Goal: Task Accomplishment & Management: Use online tool/utility

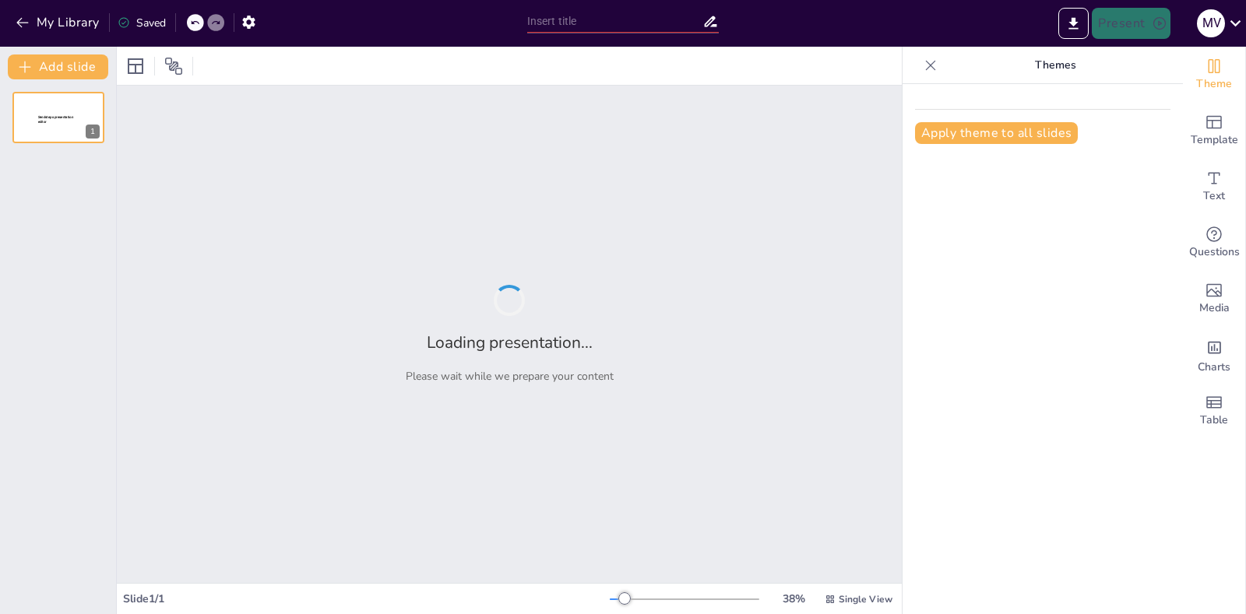
type input "Impacto de la Hemodinámica en los Resultados del Código Infarto"
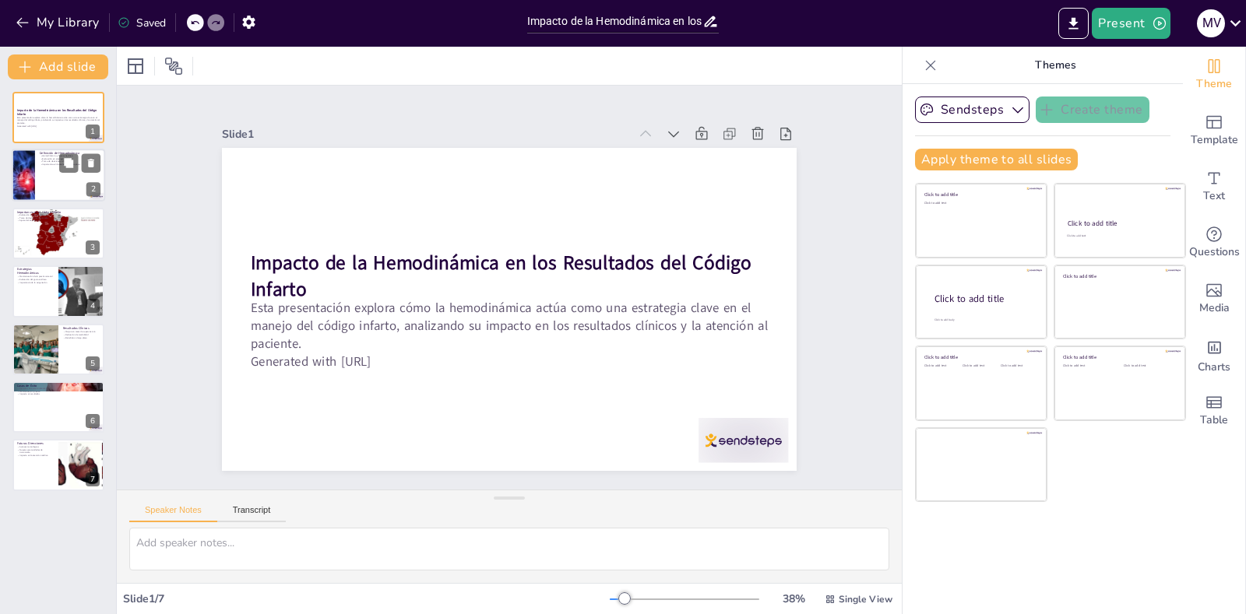
click at [49, 183] on div at bounding box center [58, 175] width 93 height 53
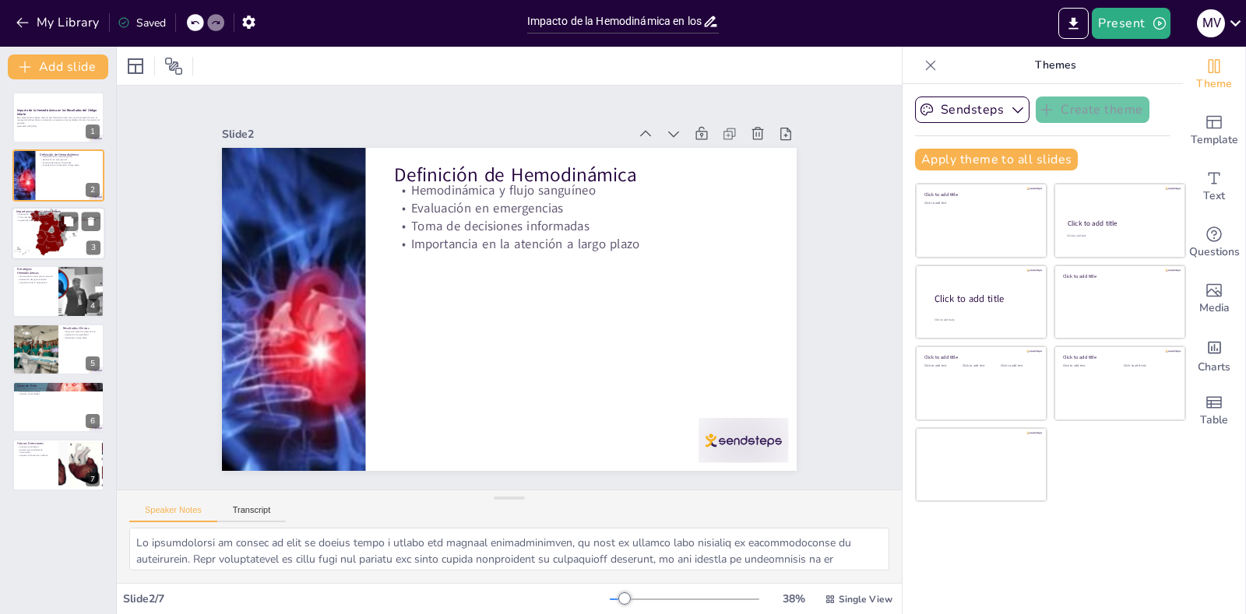
click at [67, 241] on div at bounding box center [58, 233] width 93 height 62
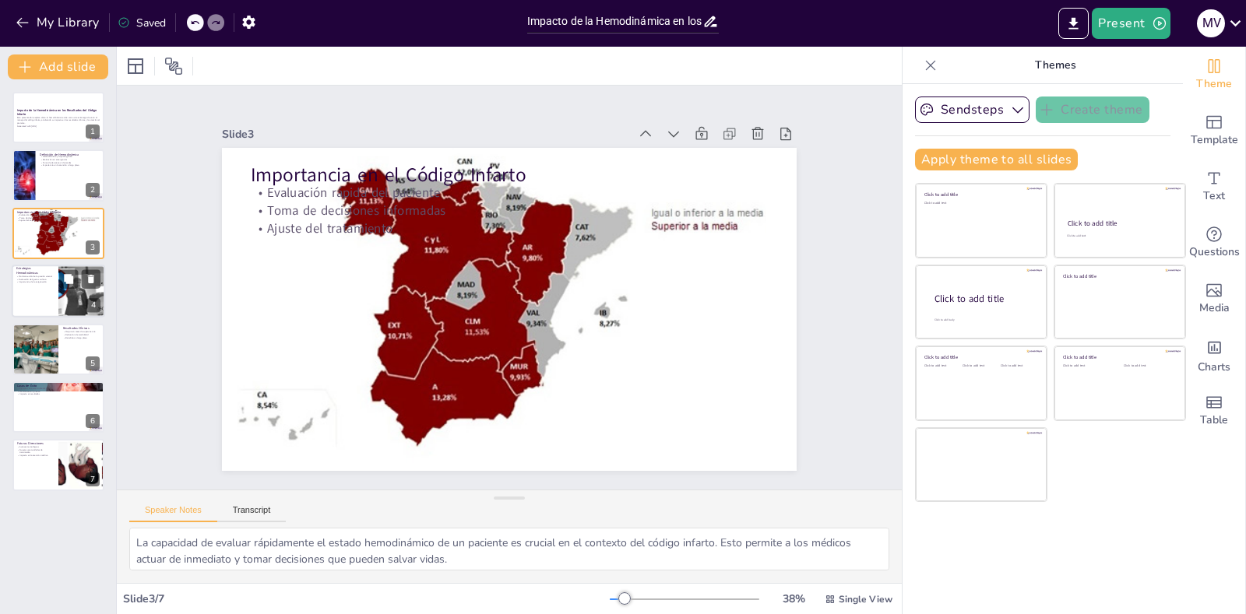
click at [39, 299] on div at bounding box center [58, 291] width 93 height 53
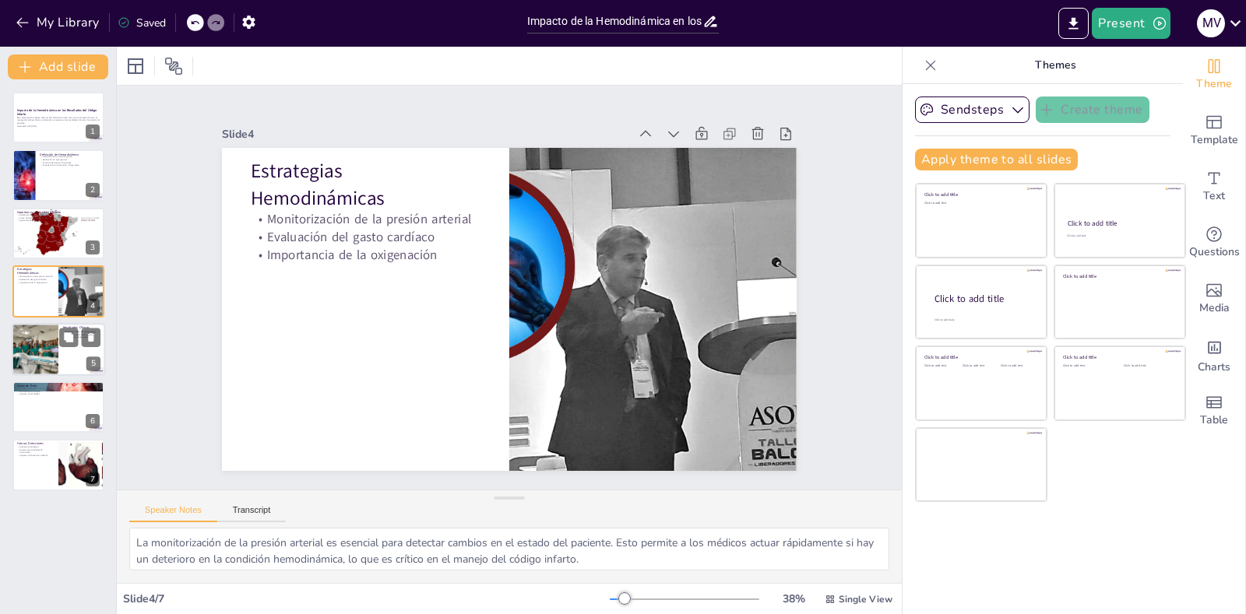
click at [44, 346] on div at bounding box center [34, 349] width 93 height 53
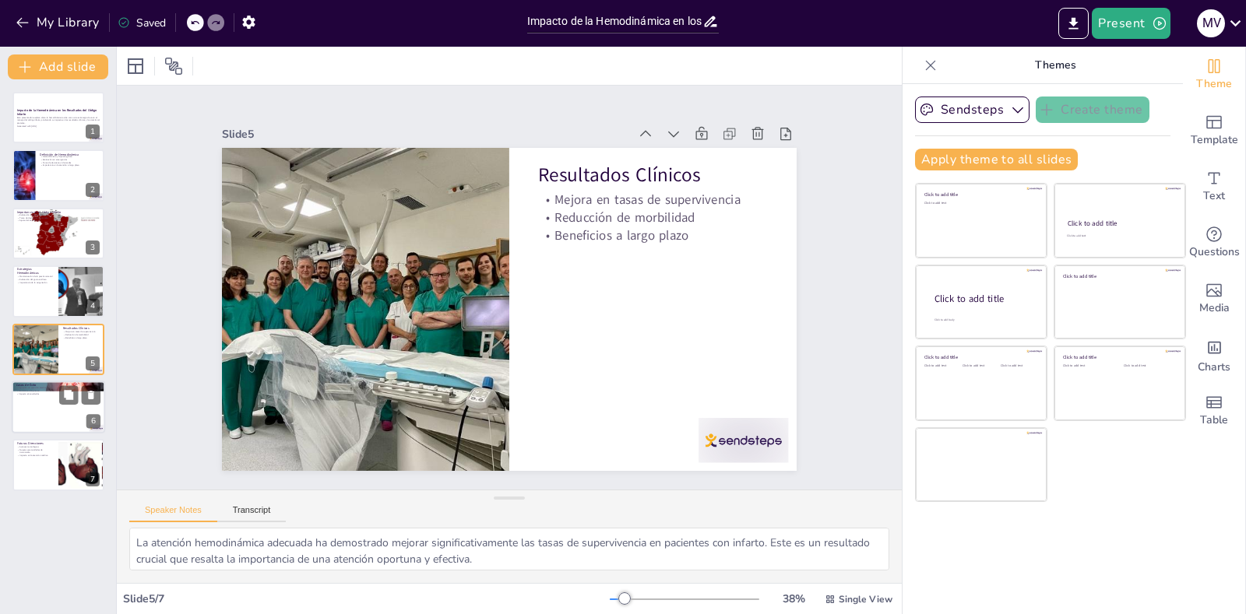
click at [44, 403] on div at bounding box center [58, 407] width 93 height 53
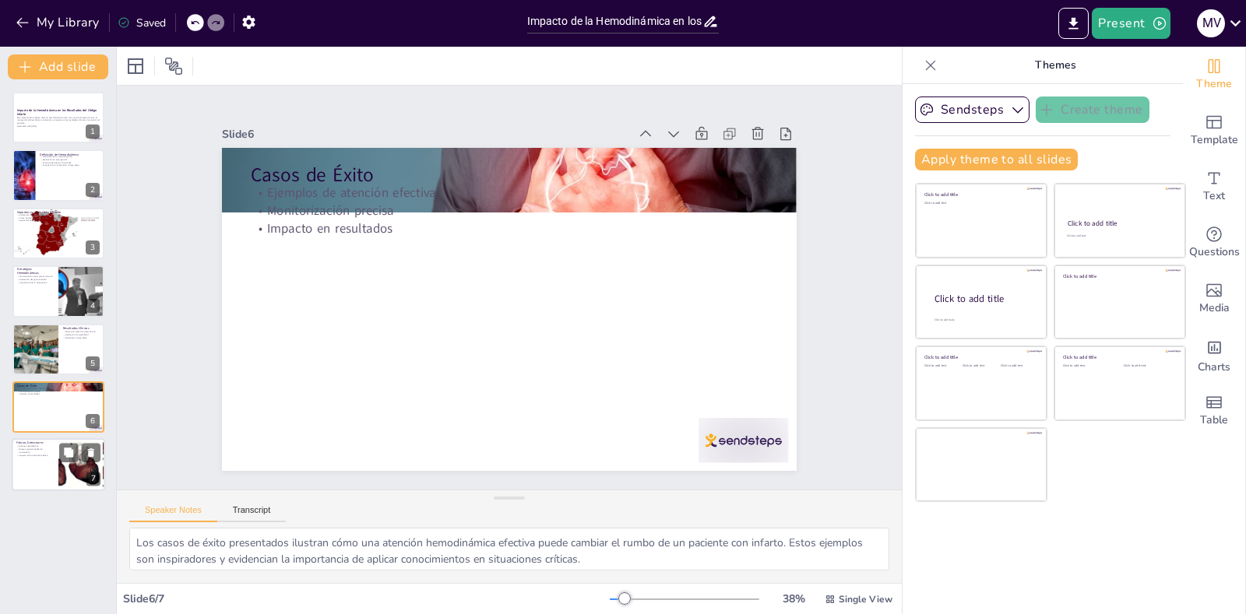
click at [44, 472] on div at bounding box center [58, 465] width 93 height 53
type textarea "La tecnología está en constante evolución y esto impactará positivamente en el …"
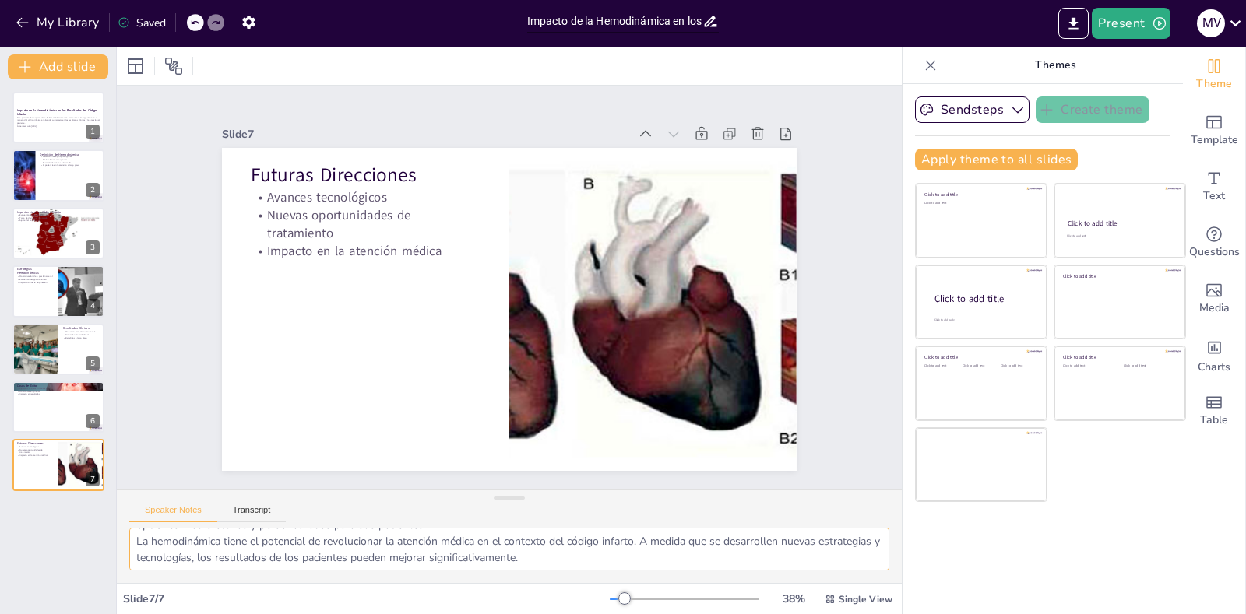
scroll to position [69, 0]
click at [58, 121] on p "Esta presentación explora cómo la hemodinámica actúa como una estrategia clave …" at bounding box center [58, 120] width 84 height 9
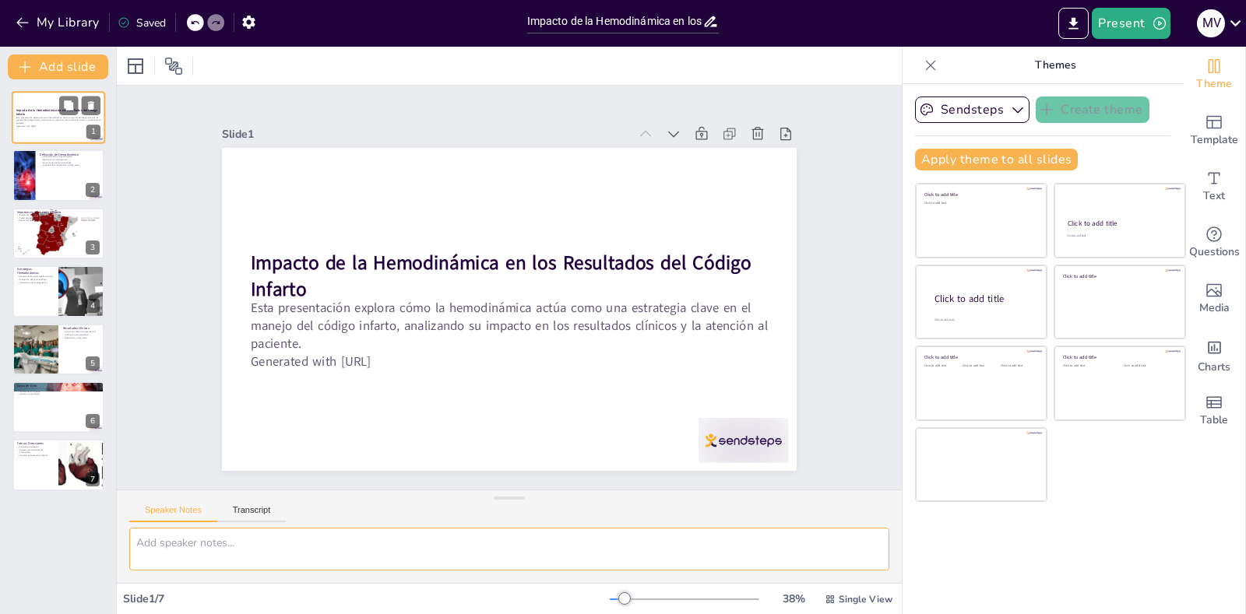
scroll to position [0, 0]
click at [1010, 116] on icon "button" at bounding box center [1018, 110] width 16 height 16
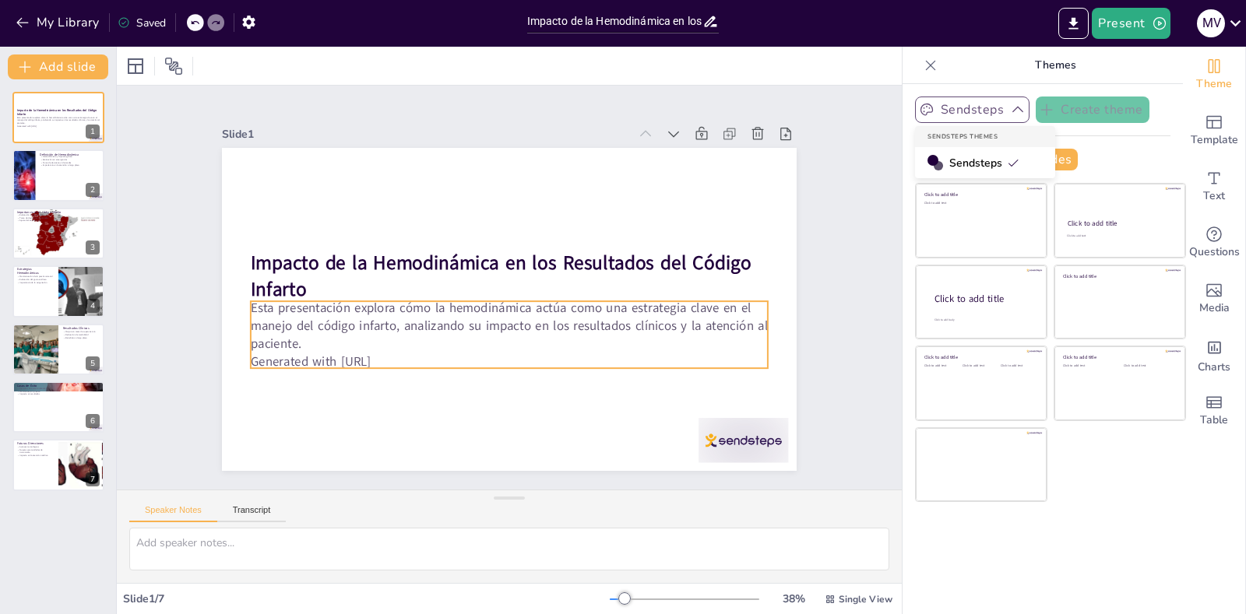
click at [632, 307] on p "Esta presentación explora cómo la hemodinámica actúa como una estrategia clave …" at bounding box center [483, 315] width 420 height 385
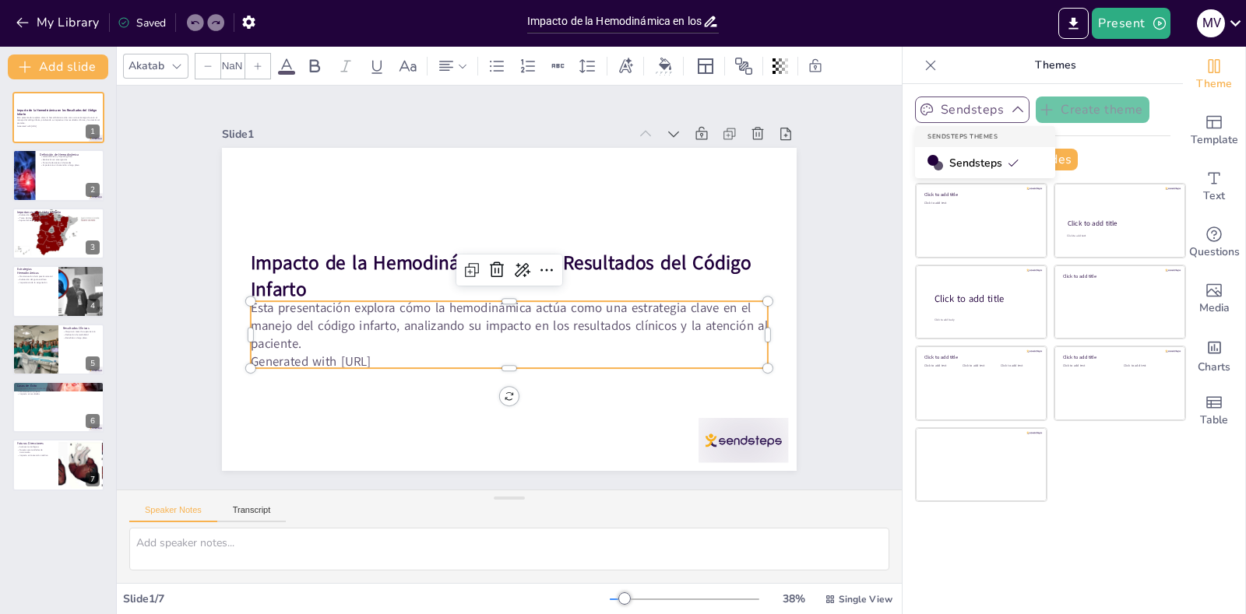
type input "32"
click at [173, 74] on div at bounding box center [176, 66] width 19 height 19
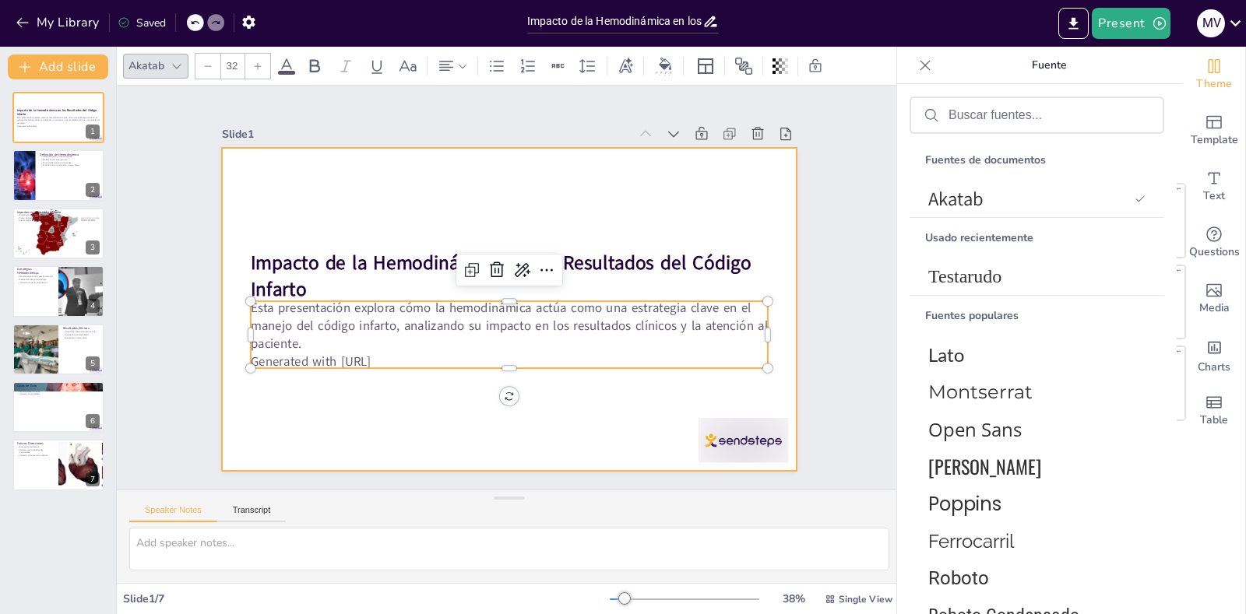
click at [301, 230] on div at bounding box center [502, 308] width 646 height 485
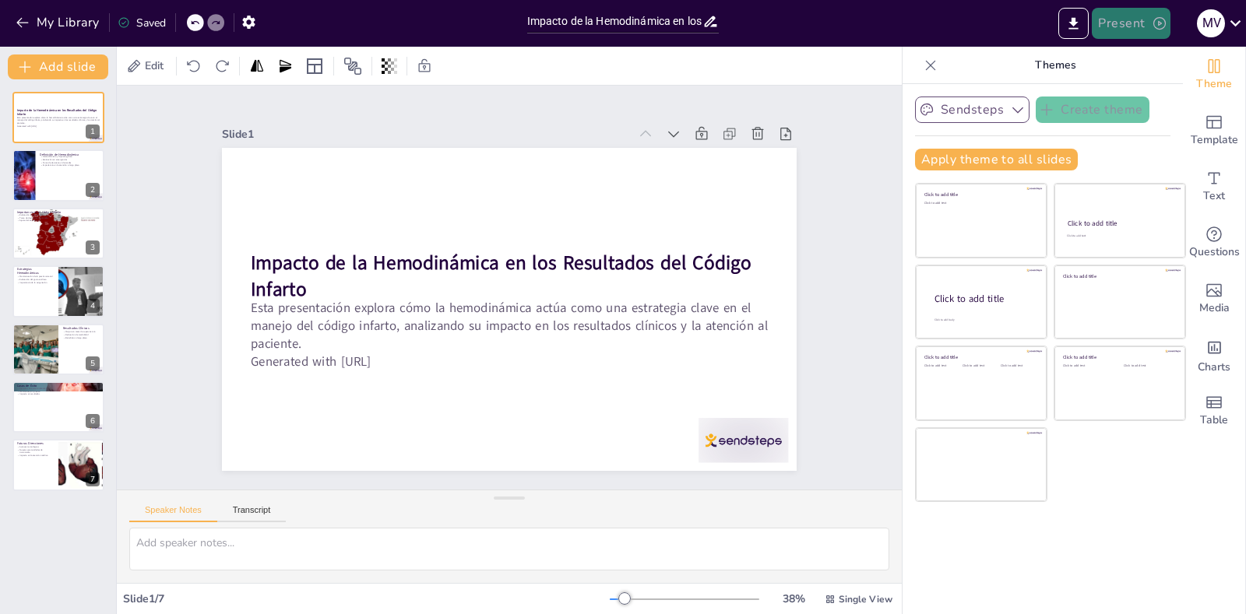
click at [1153, 29] on icon "button" at bounding box center [1160, 24] width 16 height 16
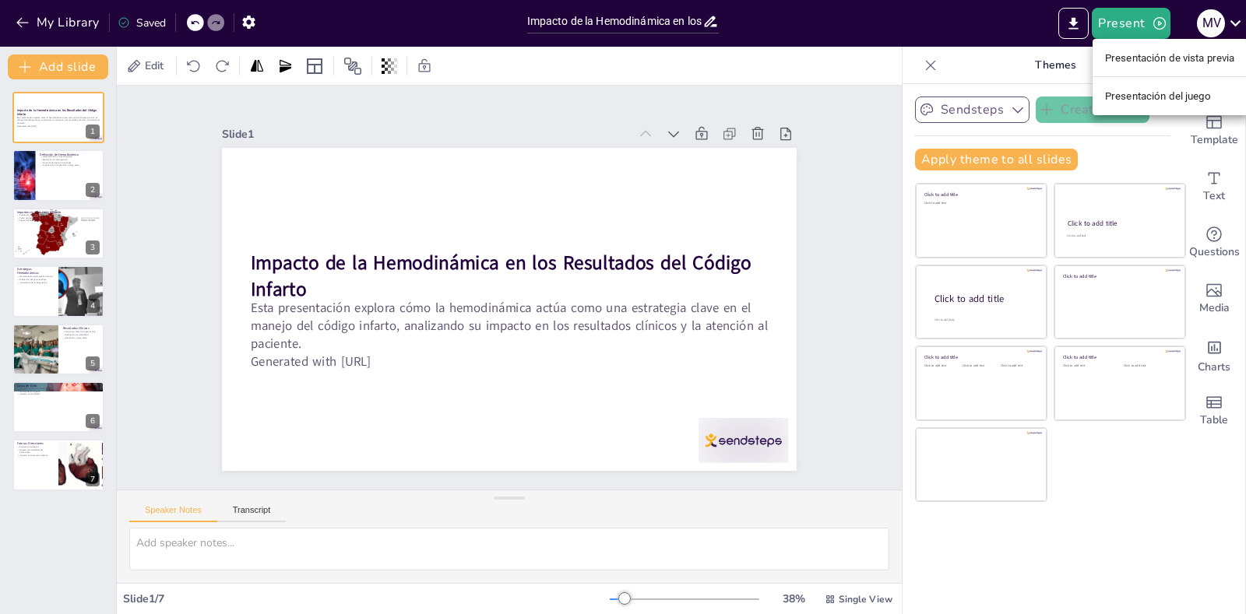
click at [1219, 60] on font "Presentación de vista previa" at bounding box center [1170, 58] width 130 height 12
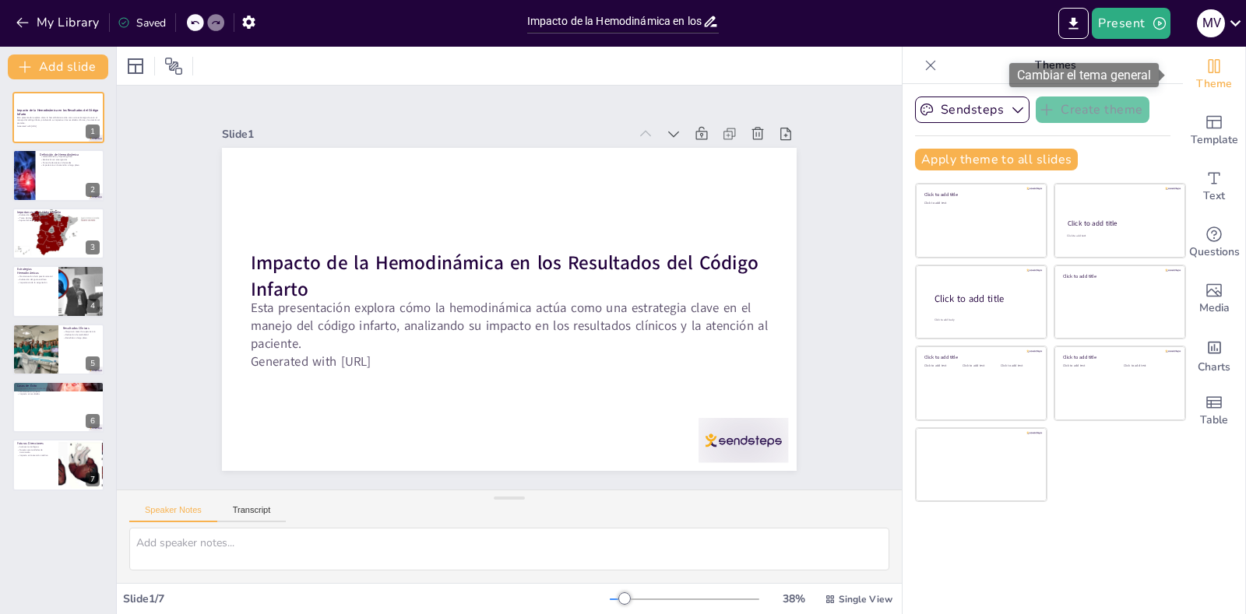
click at [1199, 79] on span "Theme" at bounding box center [1214, 84] width 36 height 17
click at [1208, 63] on icon "Change the overall theme" at bounding box center [1214, 66] width 12 height 14
click at [1024, 63] on p "Themes" at bounding box center [1055, 65] width 224 height 37
click at [926, 65] on icon at bounding box center [931, 65] width 10 height 10
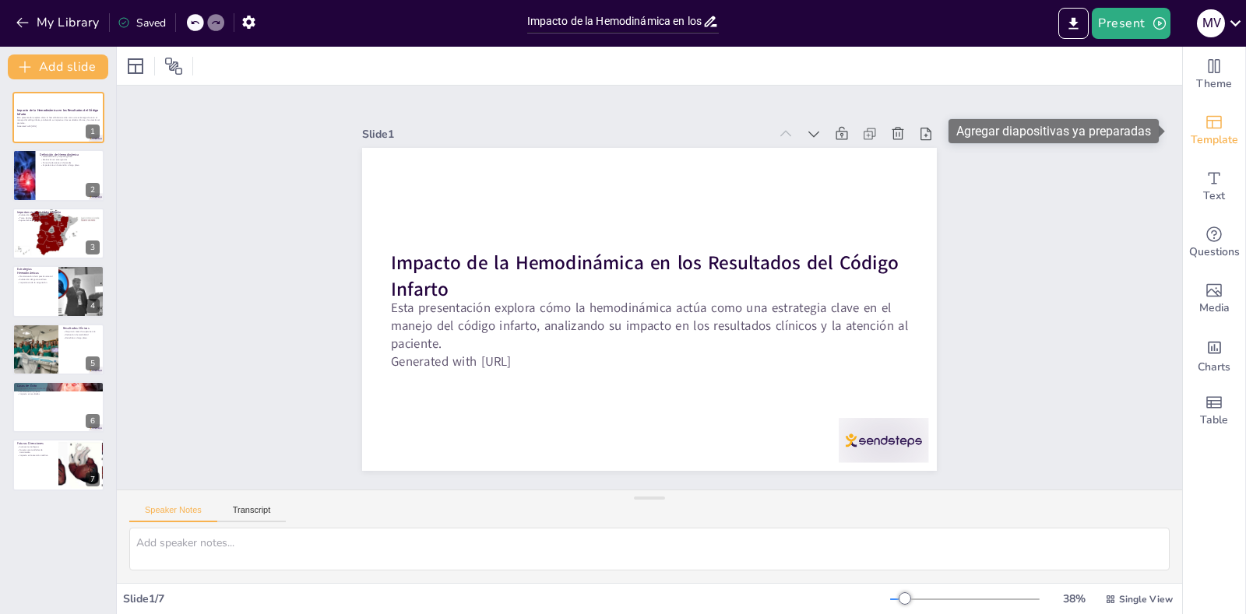
click at [1205, 124] on icon "Add ready made slides" at bounding box center [1214, 122] width 19 height 19
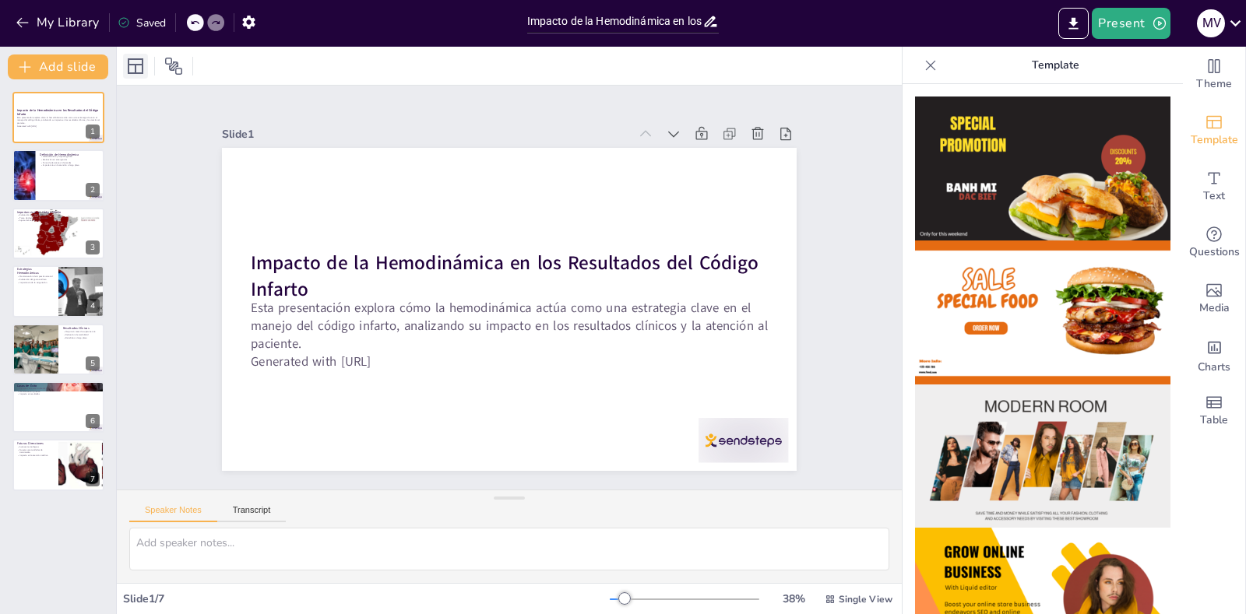
click at [142, 76] on div at bounding box center [135, 66] width 25 height 25
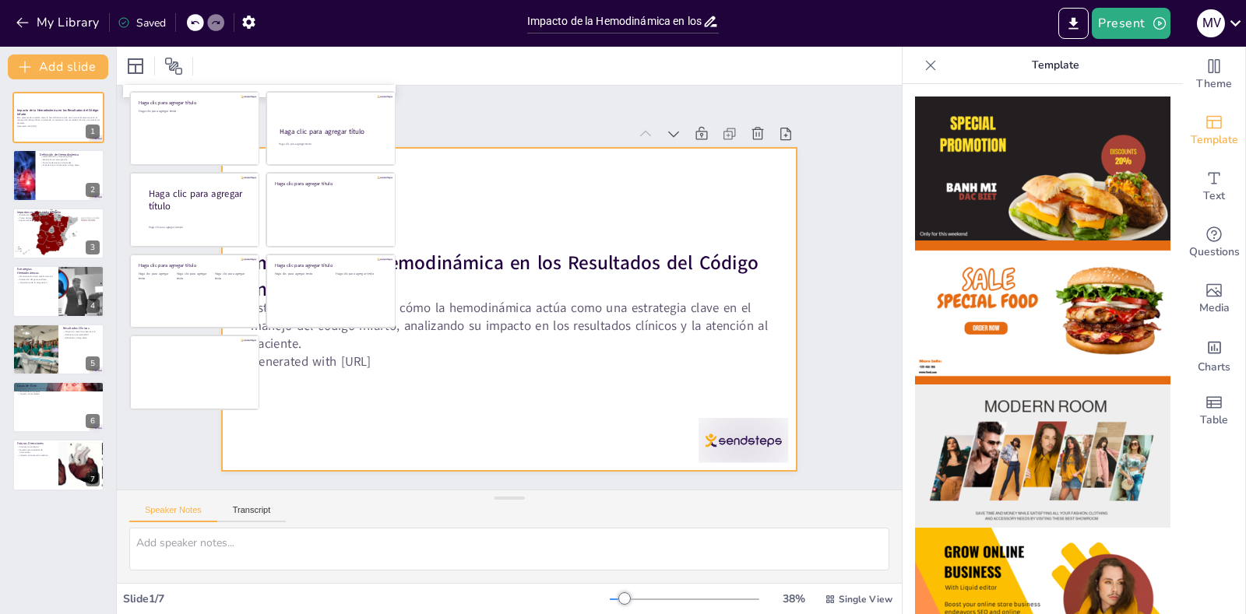
click at [557, 403] on div at bounding box center [509, 309] width 575 height 323
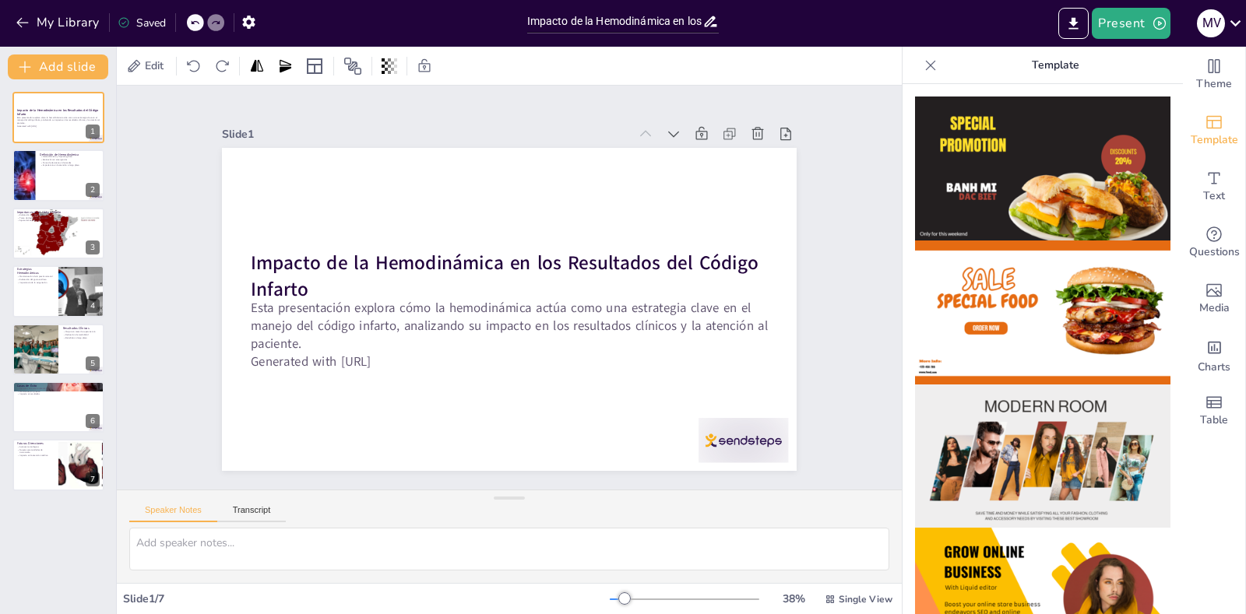
click at [923, 66] on icon at bounding box center [931, 66] width 16 height 16
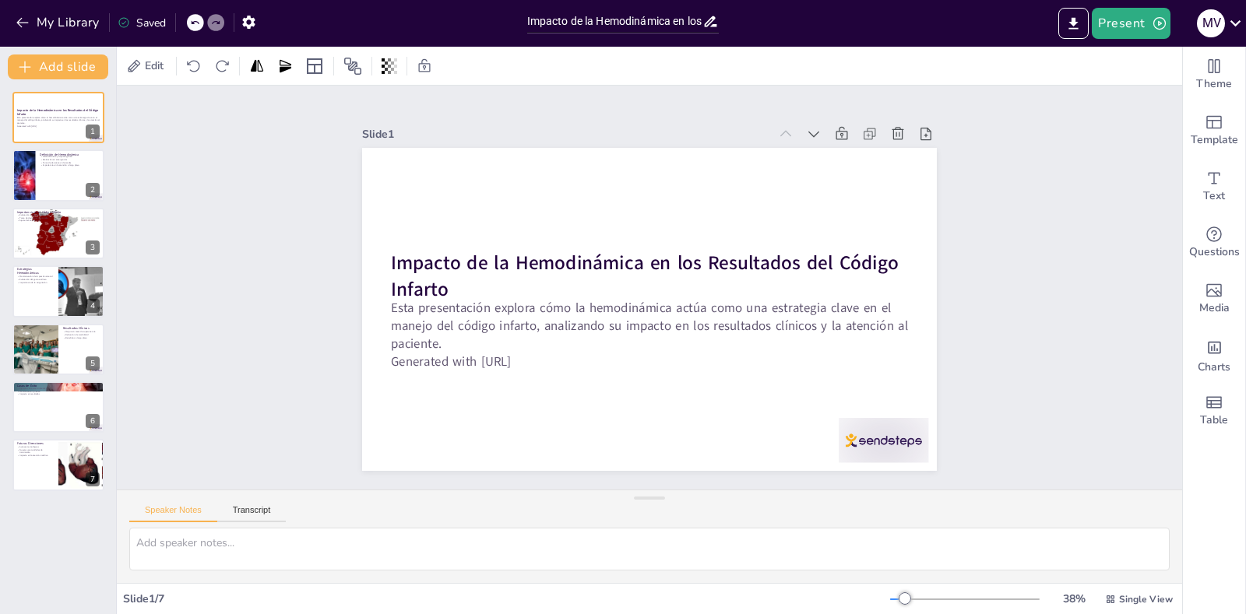
click at [703, 21] on icon at bounding box center [710, 21] width 16 height 16
click at [691, 21] on input "Impacto de la Hemodinámica en los Resultados del Código Infarto" at bounding box center [615, 21] width 176 height 23
click at [615, 21] on input "os Resultados del Código Infarto" at bounding box center [615, 21] width 176 height 23
click at [631, 26] on input "hemodinamia estrategia enfermeria en Código Infarto" at bounding box center [615, 21] width 176 height 23
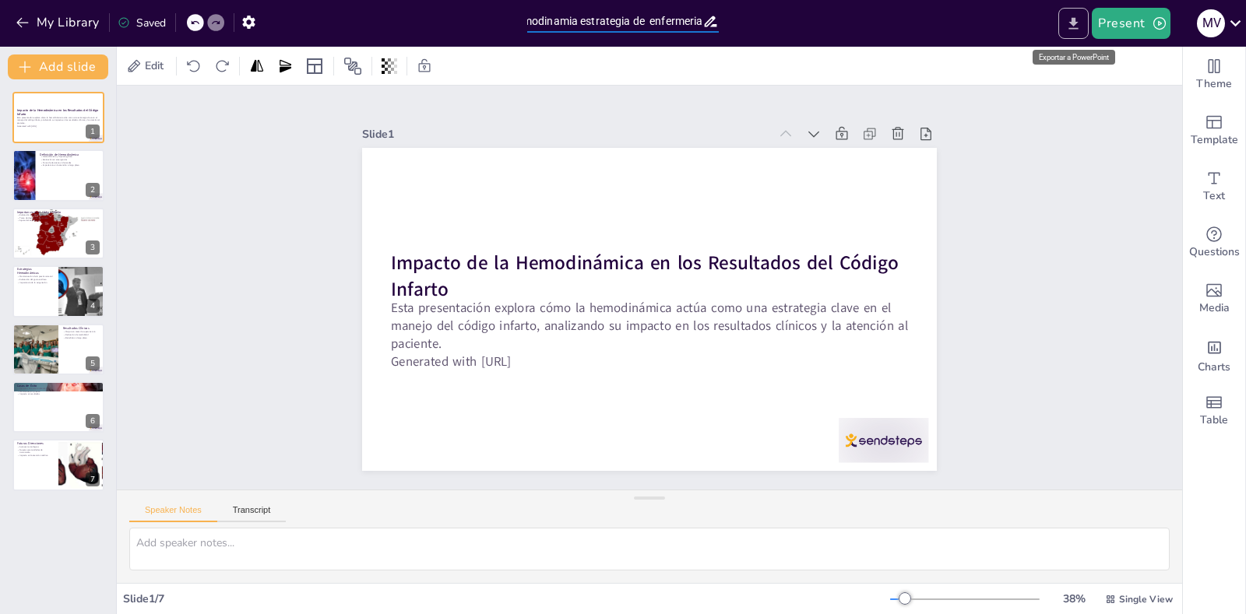
type input "hemodinamia estrategia de enfermeria en Código Infarto"
click at [1071, 32] on button "Export to PowerPoint" at bounding box center [1073, 23] width 30 height 31
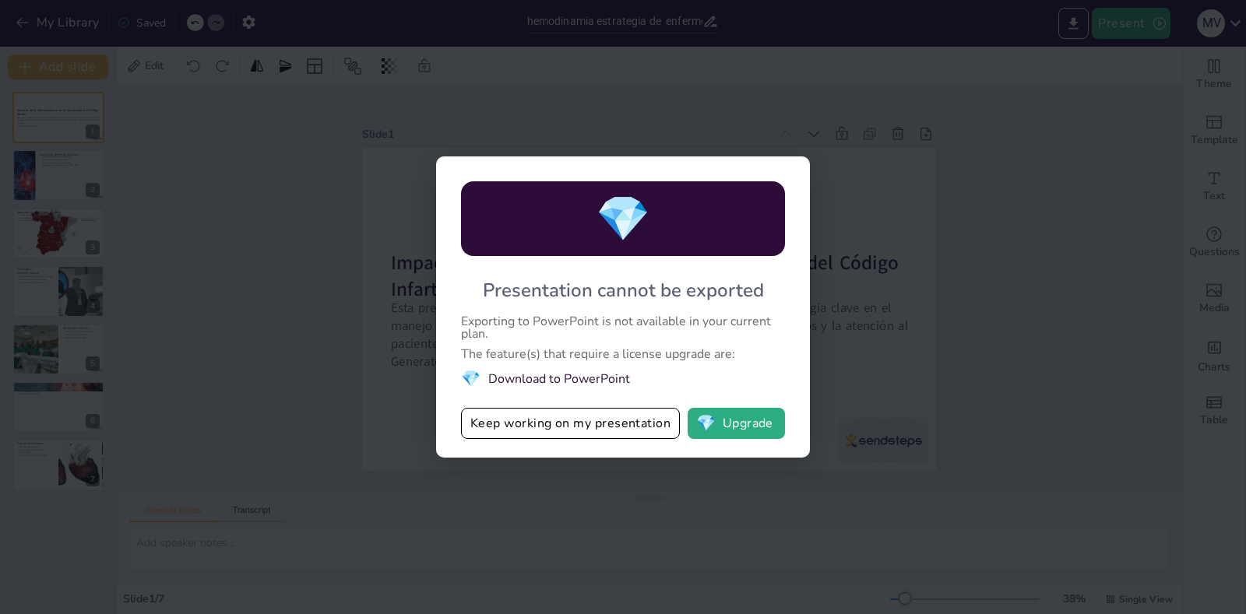
click at [1045, 348] on div "💎 Presentation cannot be exported Exporting to PowerPoint is not available in y…" at bounding box center [623, 307] width 1246 height 614
click at [751, 430] on button "💎 Upgrade" at bounding box center [736, 423] width 97 height 31
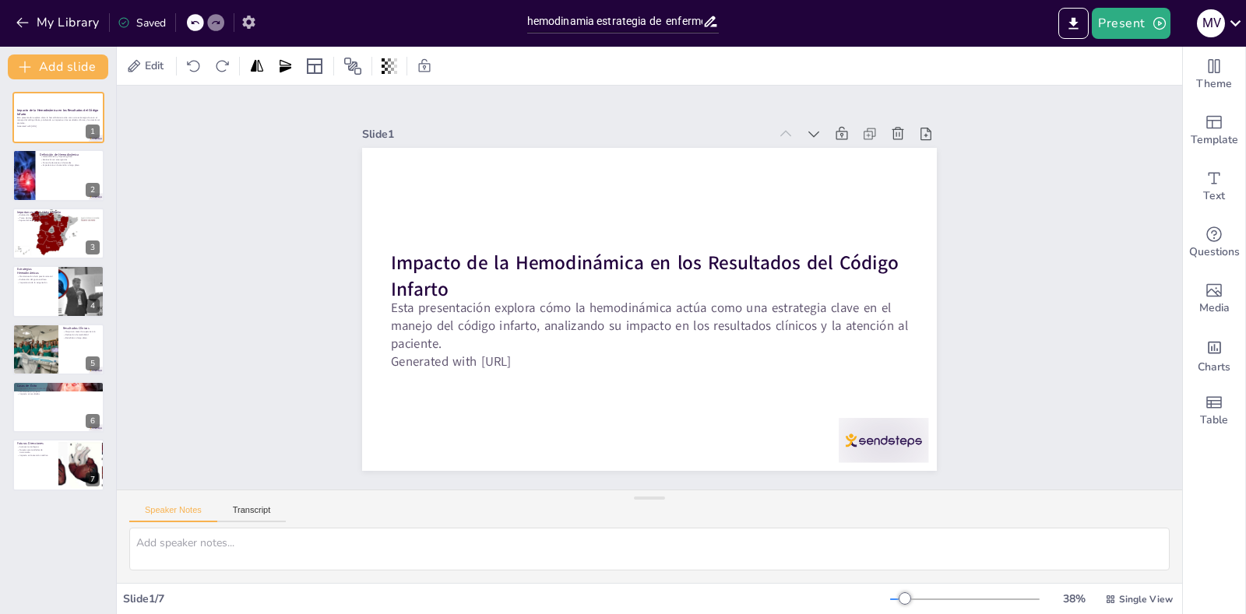
click at [252, 18] on icon "button" at bounding box center [248, 22] width 12 height 13
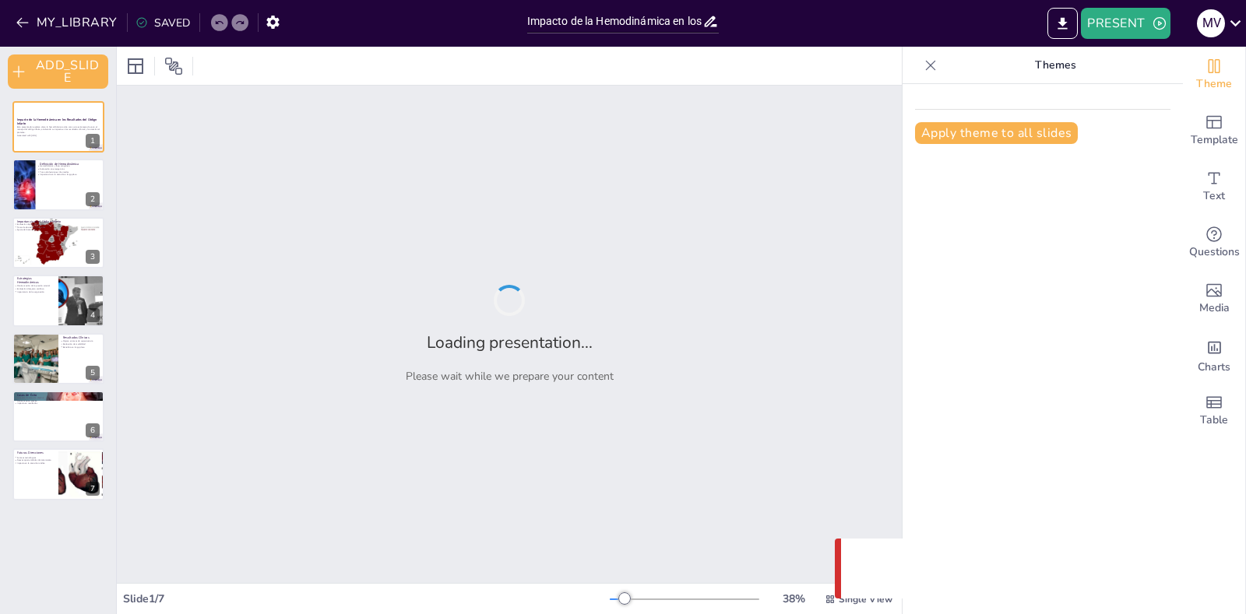
type input "hemodinamia estrategia de enfermeria en Código Infarto"
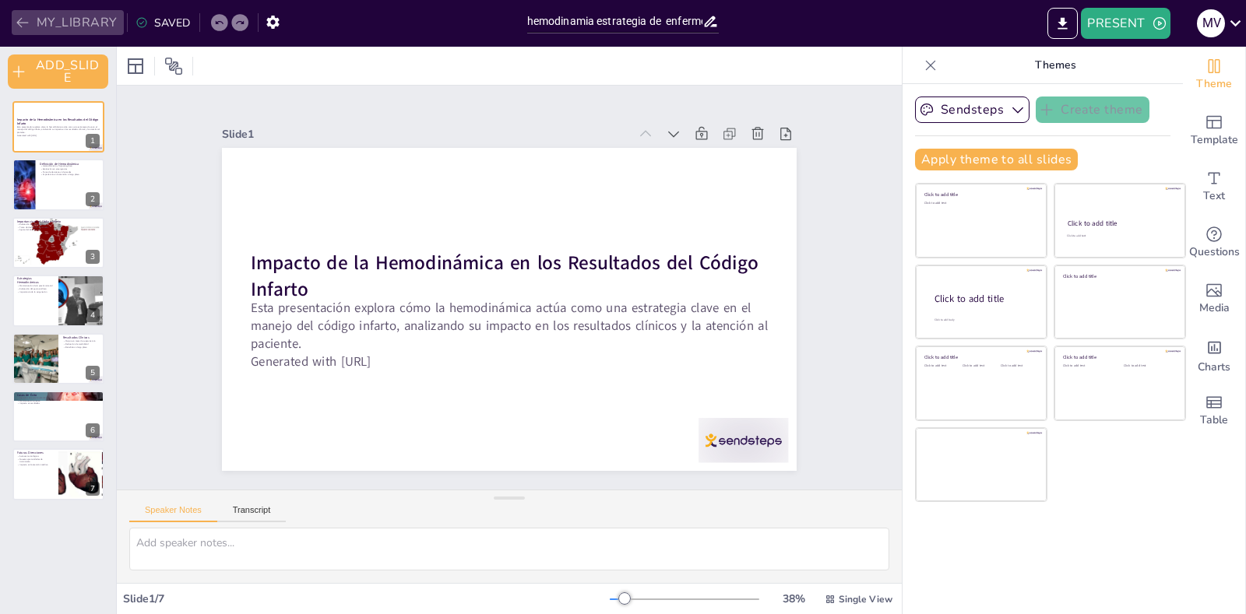
click at [89, 28] on button "MY_LIBRARY" at bounding box center [68, 22] width 112 height 25
